Goal: Task Accomplishment & Management: Use online tool/utility

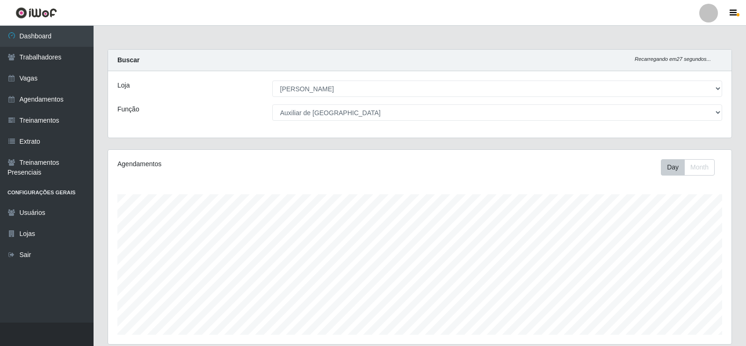
select select "430"
select select "75"
click at [730, 11] on icon "button" at bounding box center [733, 13] width 7 height 8
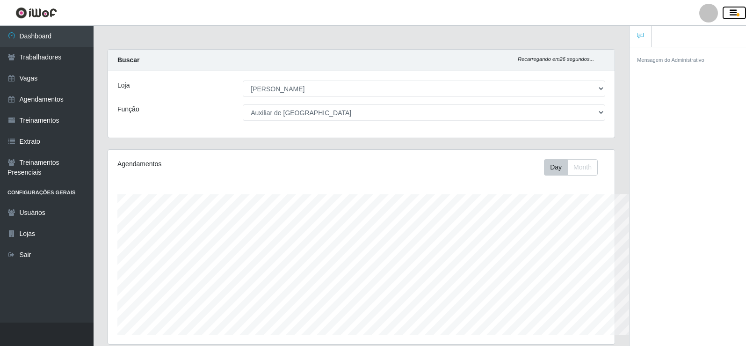
scroll to position [467660, 467347]
click at [474, 41] on main "Carregando... Buscar Recarregando em 25 segundos... Loja [Selecione...] Iskisit…" at bounding box center [362, 287] width 536 height 523
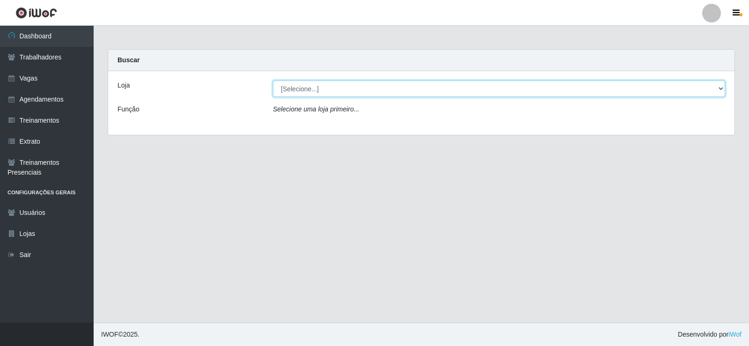
click at [312, 89] on select "[Selecione...] Iskisita Atakado - Alecrim Iskisita Atakado - Centro de Distribu…" at bounding box center [499, 88] width 452 height 16
select select "430"
click at [273, 80] on select "[Selecione...] Iskisita Atakado - Alecrim Iskisita Atakado - Centro de Distribu…" at bounding box center [499, 88] width 452 height 16
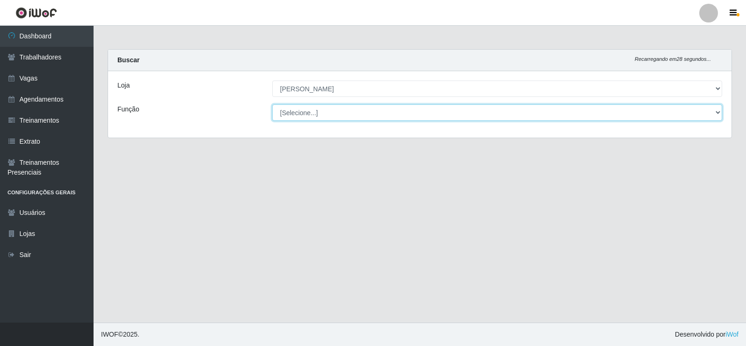
click at [317, 116] on select "[Selecione...] Auxiliar de Estacionamento Auxiliar de Estacionamento + Auxiliar…" at bounding box center [497, 112] width 450 height 16
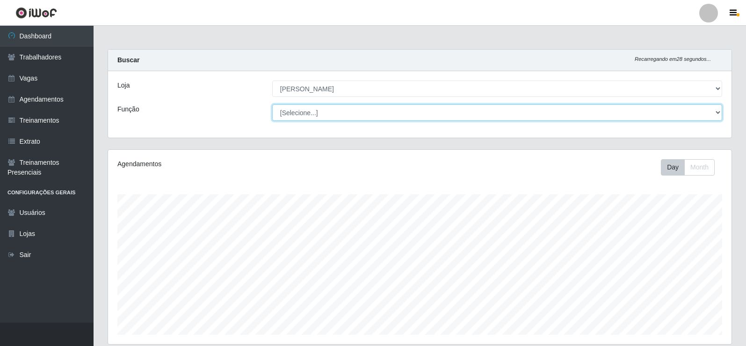
scroll to position [194, 624]
select select "75"
click at [272, 104] on select "[Selecione...] Auxiliar de Estacionamento Auxiliar de Estacionamento + Auxiliar…" at bounding box center [497, 112] width 450 height 16
